Goal: Find specific page/section: Find specific page/section

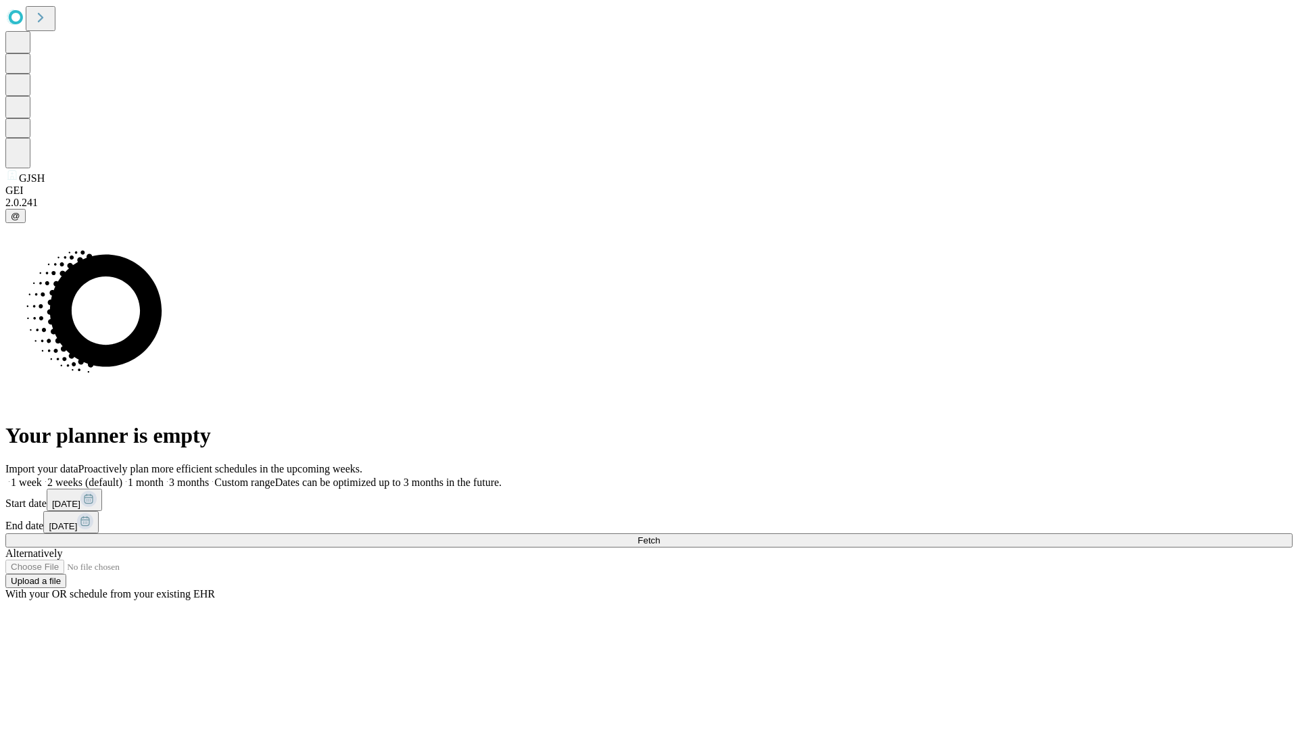
click at [660, 535] on span "Fetch" at bounding box center [648, 540] width 22 height 10
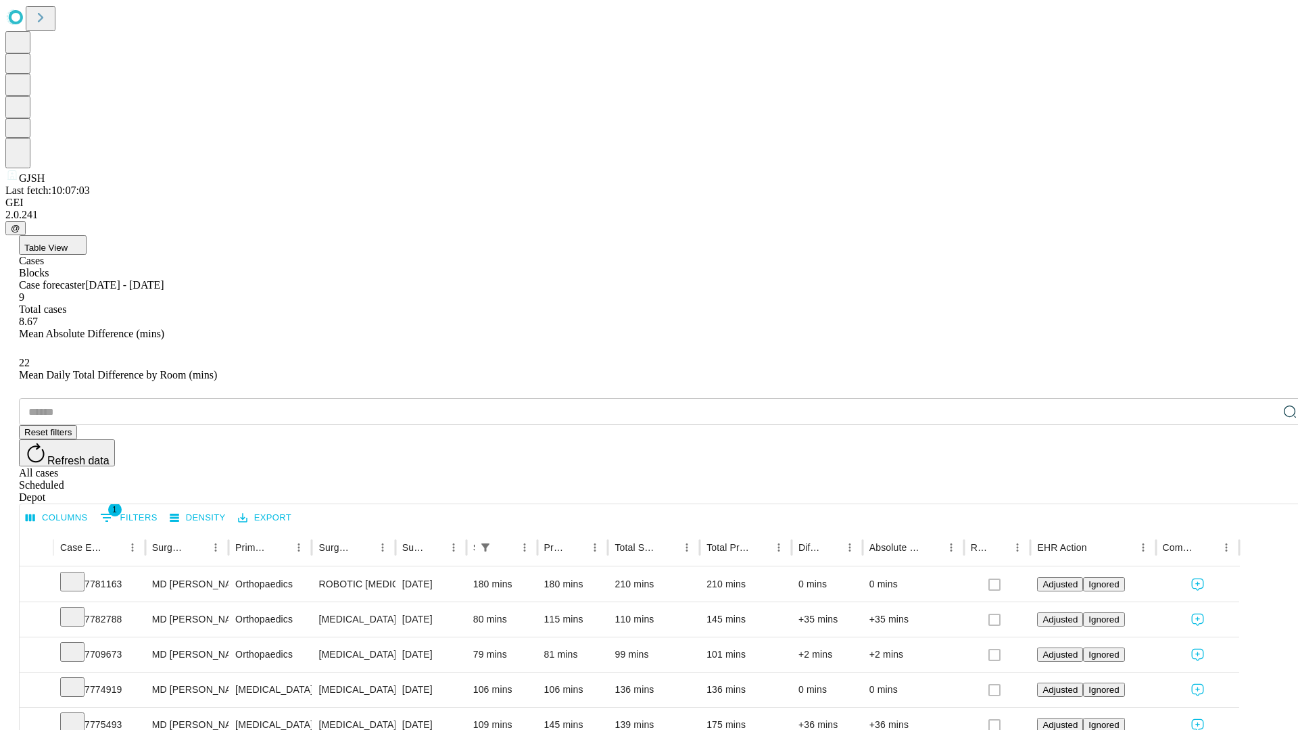
click at [1210, 479] on div "Scheduled" at bounding box center [662, 485] width 1287 height 12
